Goal: Find specific page/section: Find specific page/section

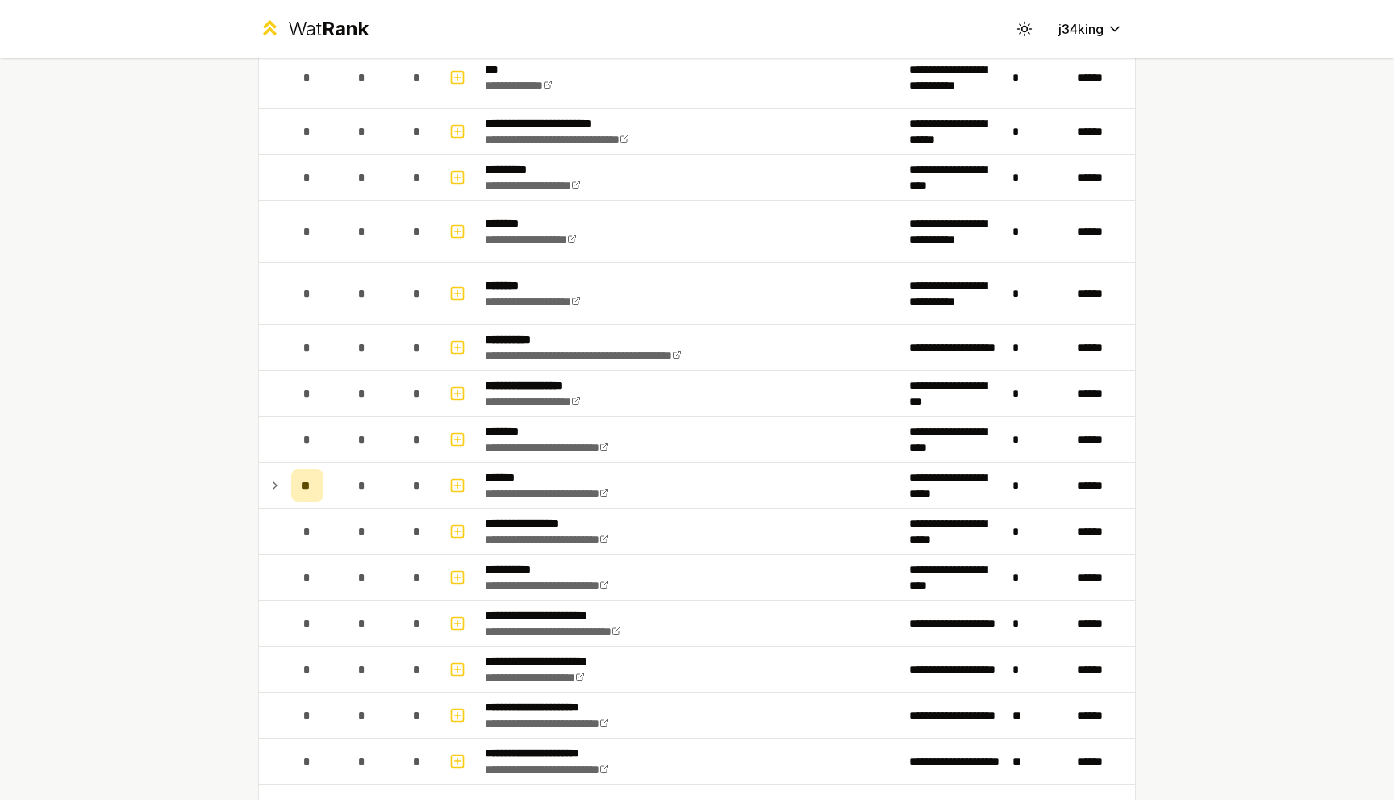
scroll to position [1464, 0]
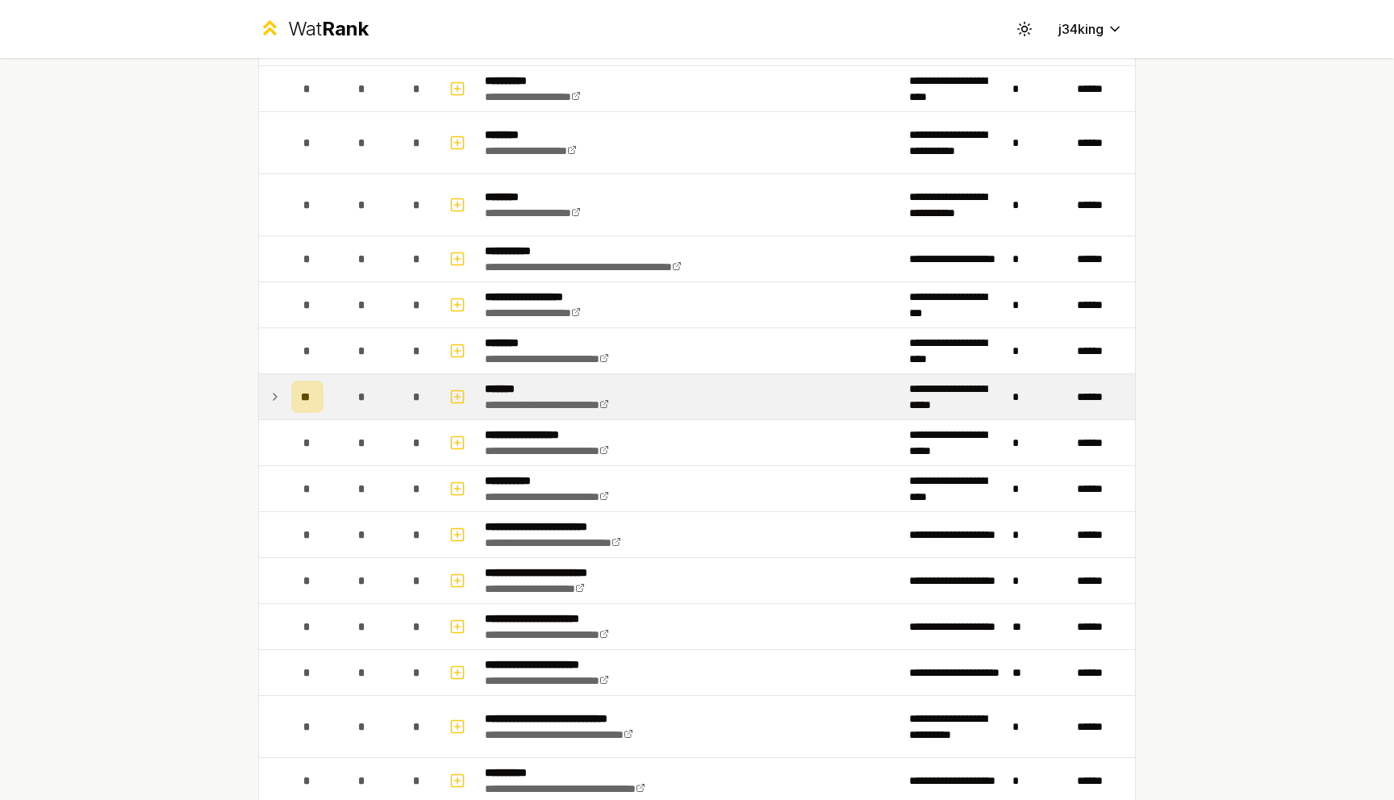
click at [271, 403] on icon at bounding box center [275, 396] width 13 height 19
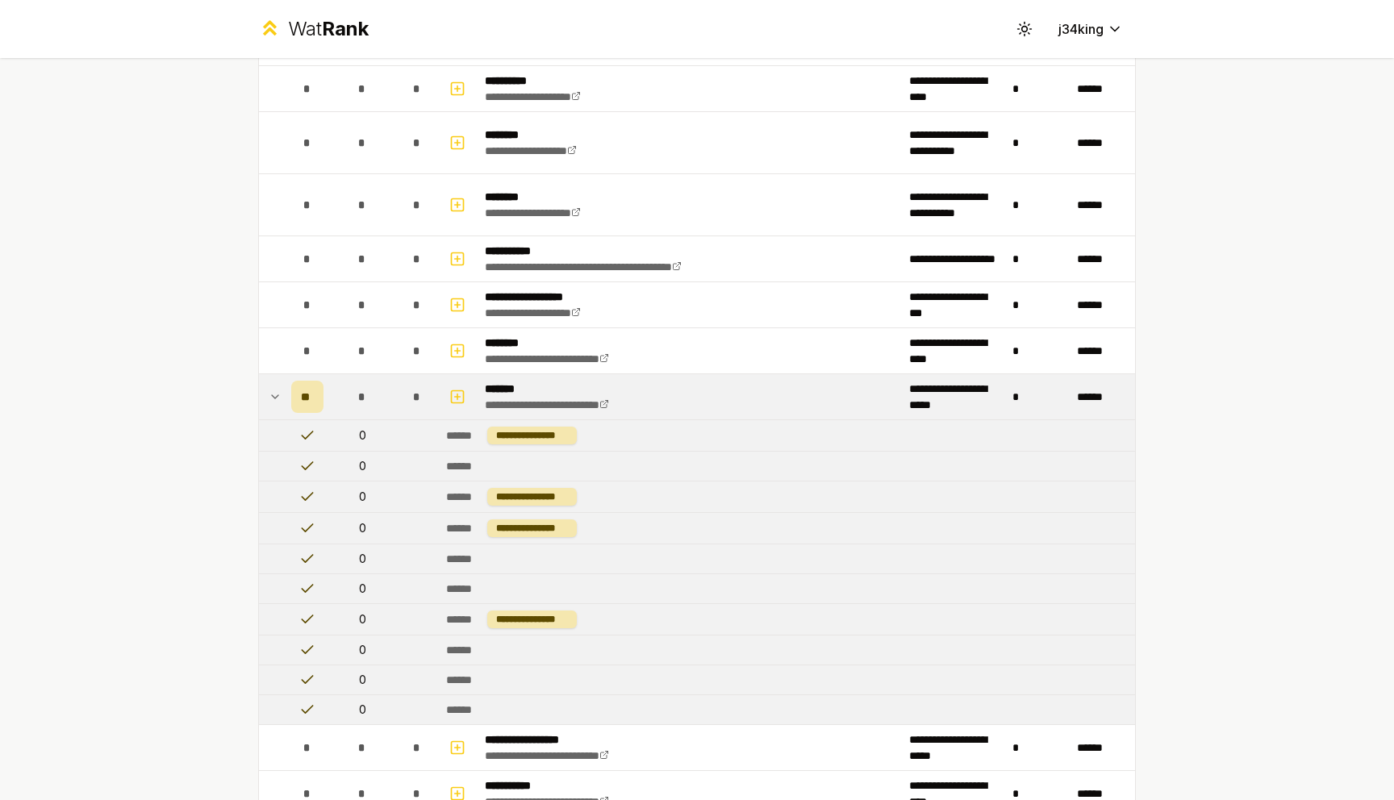
click at [269, 402] on icon at bounding box center [275, 396] width 13 height 19
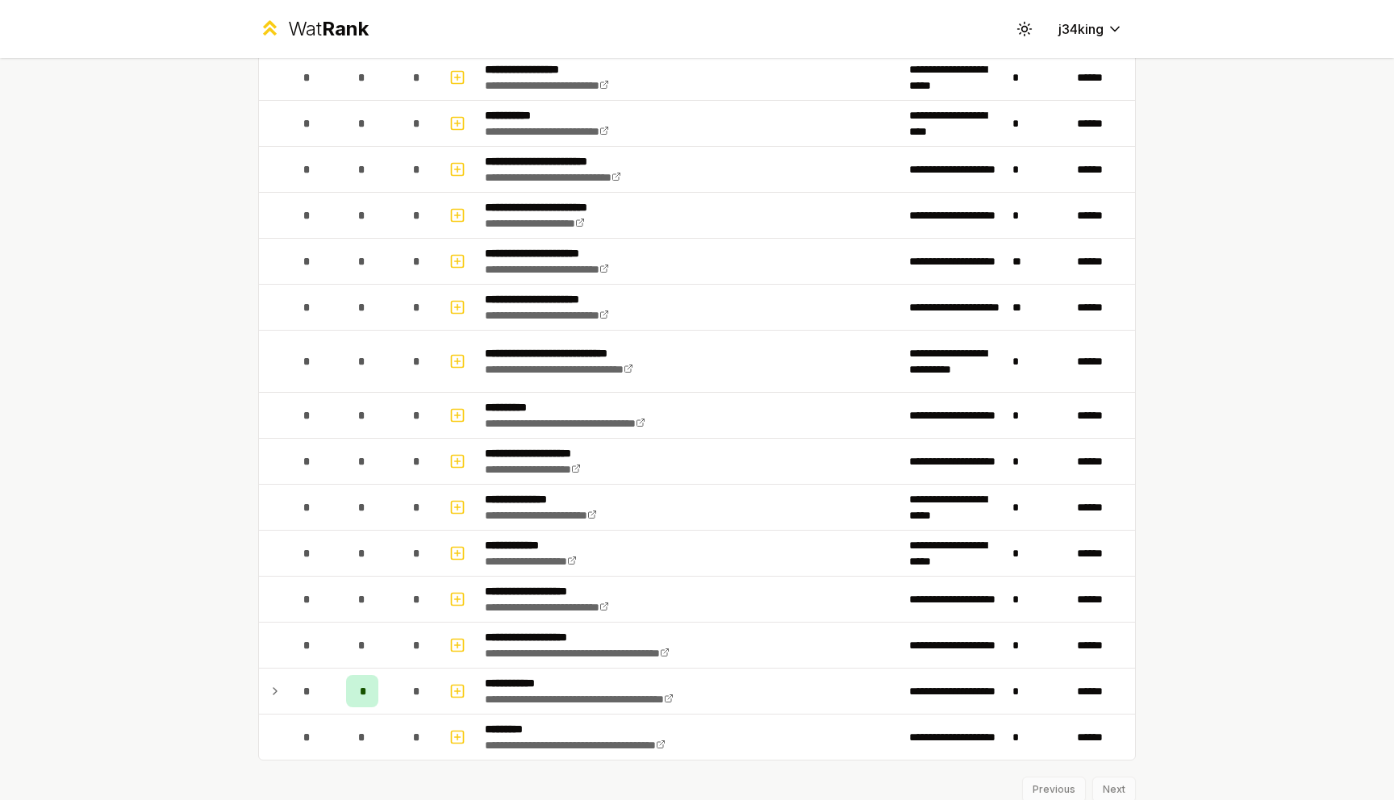
scroll to position [1890, 0]
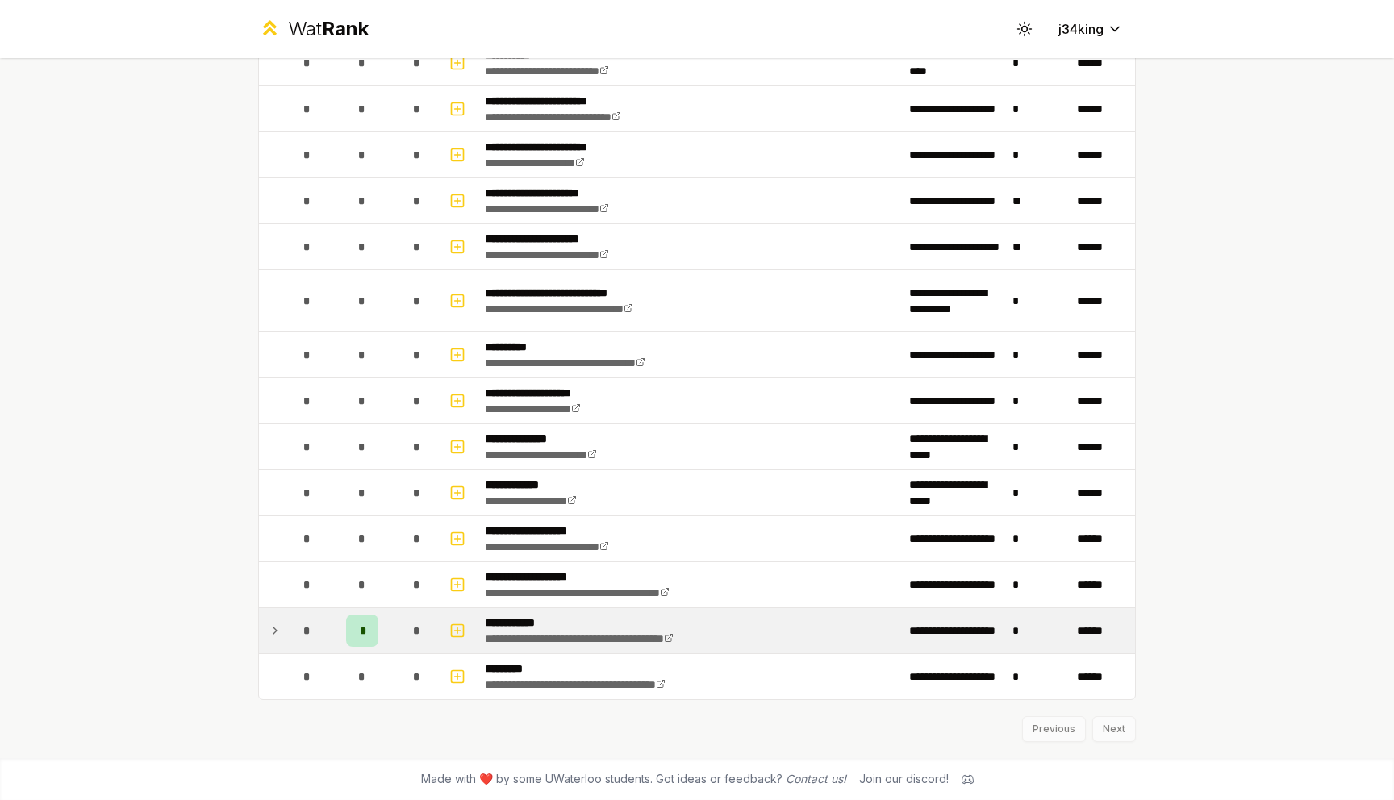
click at [280, 632] on icon at bounding box center [275, 630] width 13 height 19
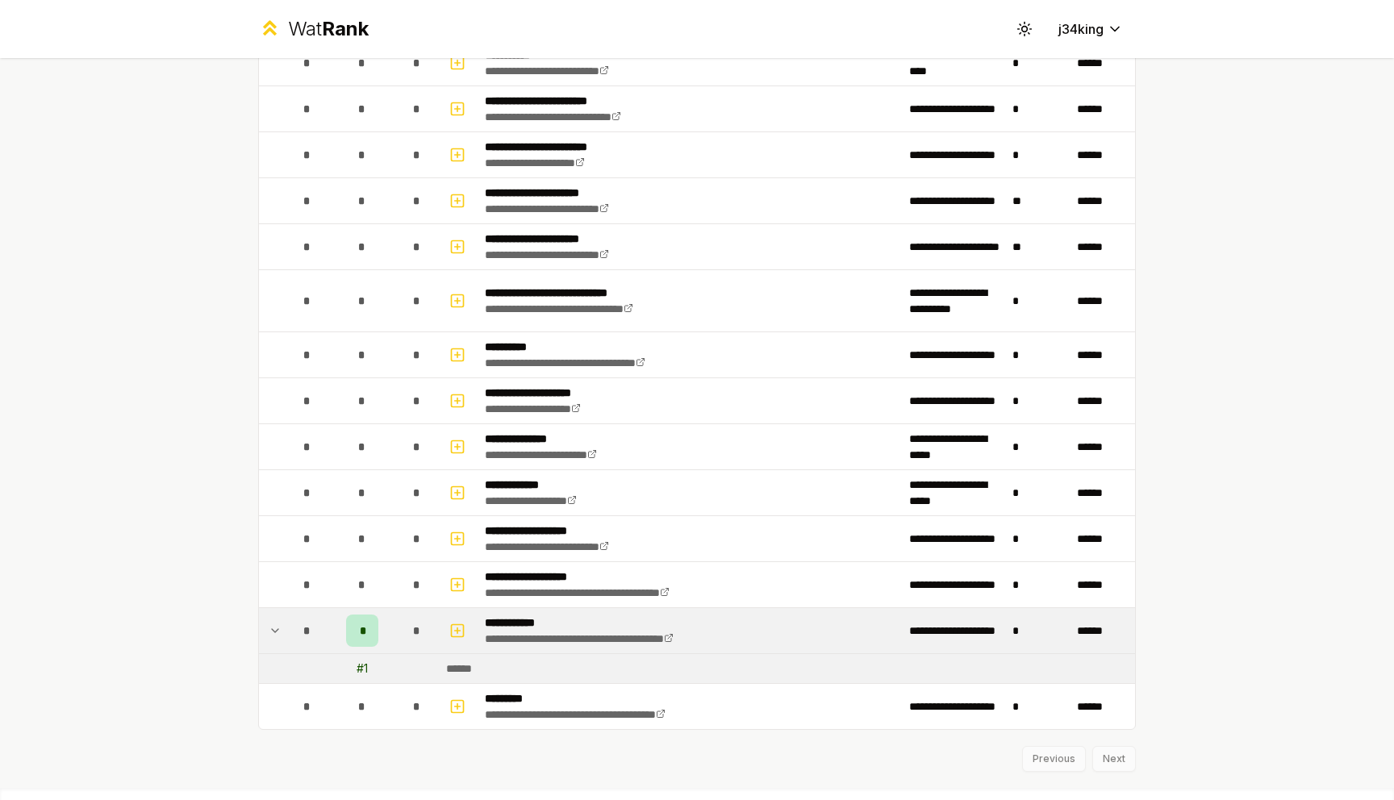
click at [279, 632] on icon at bounding box center [275, 630] width 13 height 19
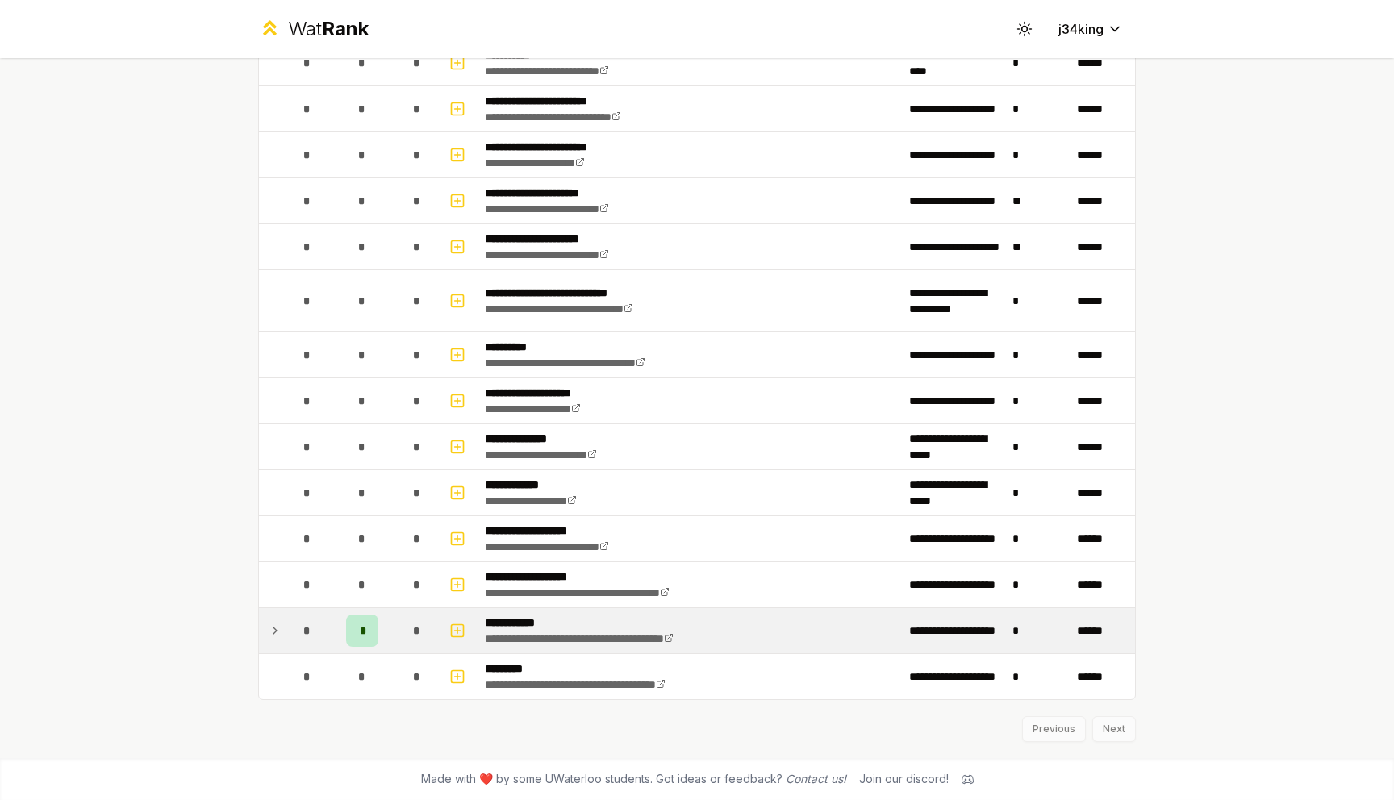
click at [217, 624] on div "**********" at bounding box center [697, 400] width 1394 height 800
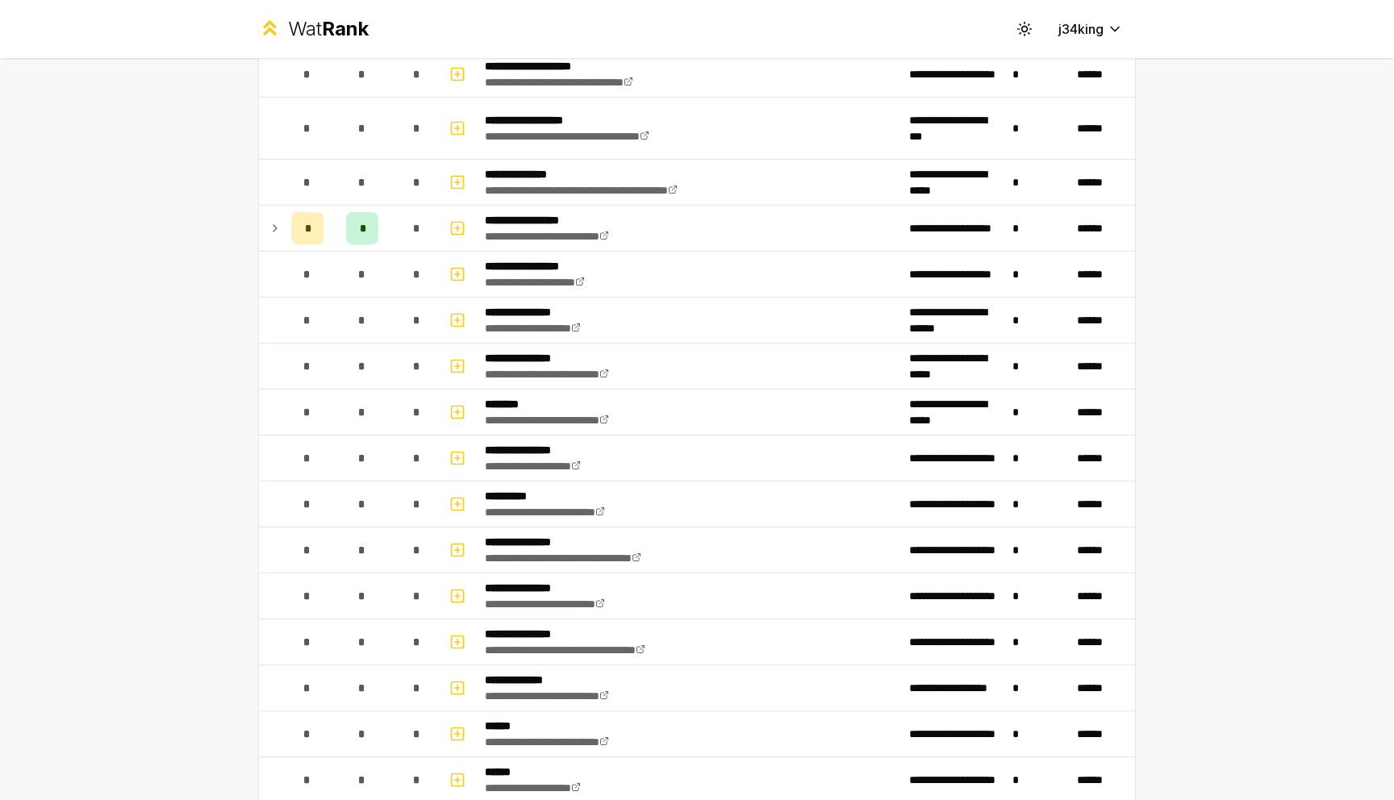
scroll to position [278, 0]
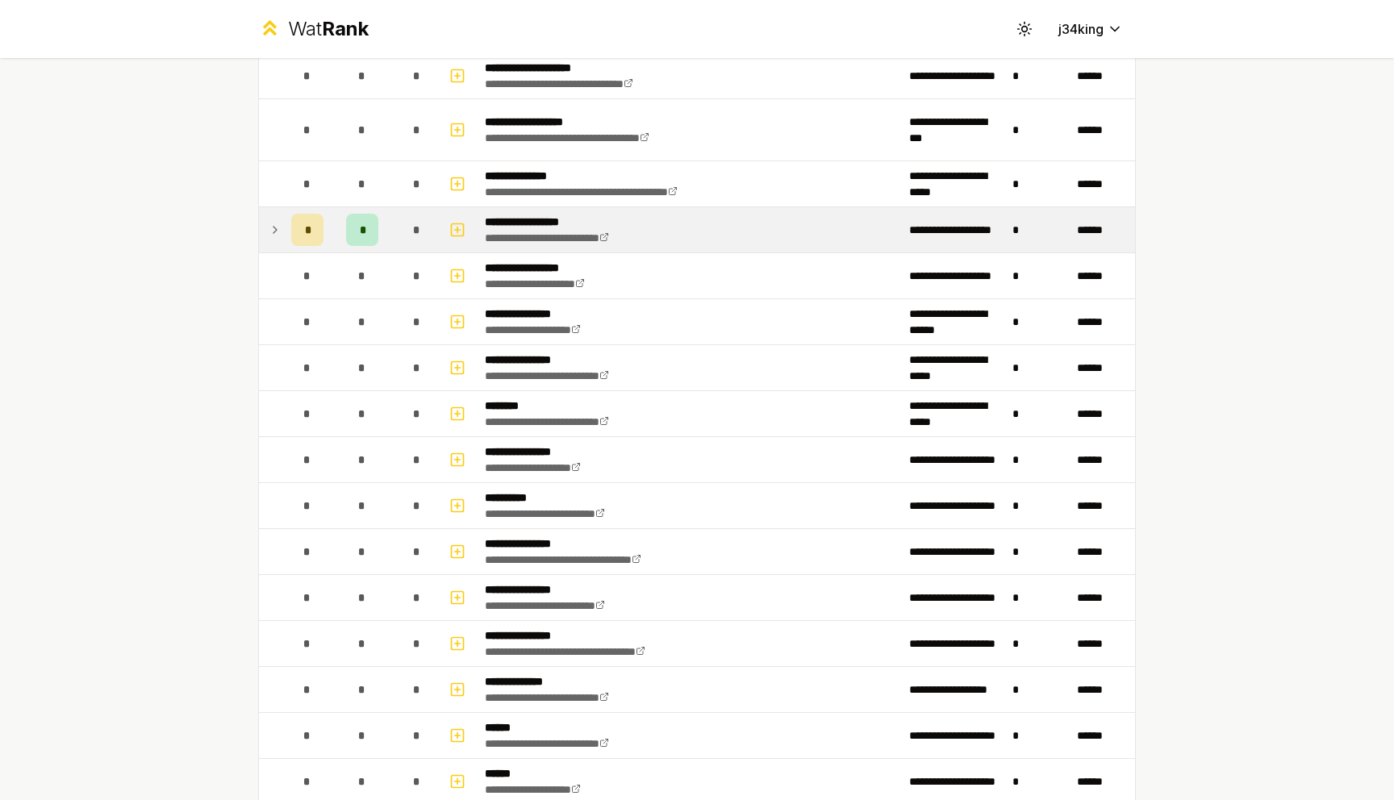
click at [266, 240] on td at bounding box center [272, 229] width 26 height 45
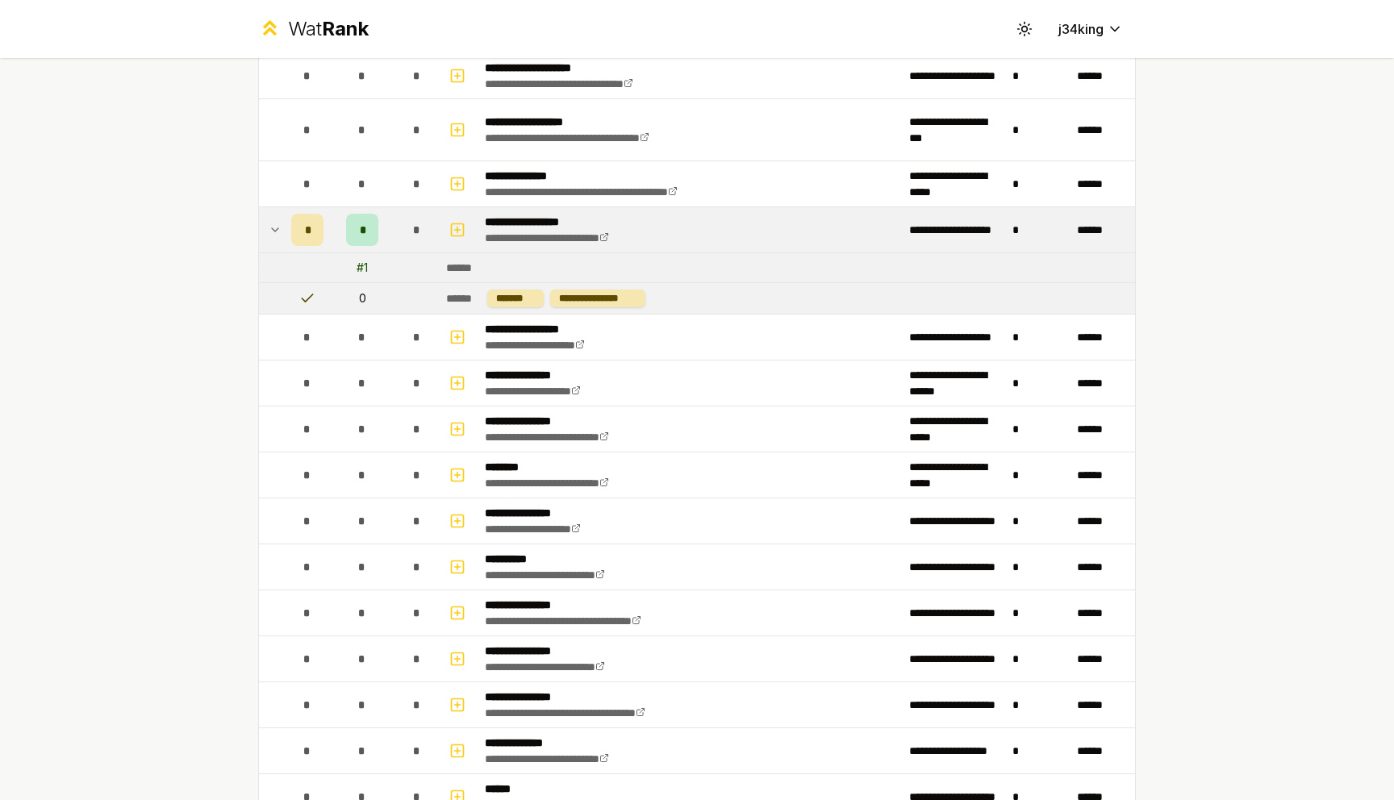
click at [268, 240] on td at bounding box center [272, 229] width 26 height 45
